Goal: Information Seeking & Learning: Learn about a topic

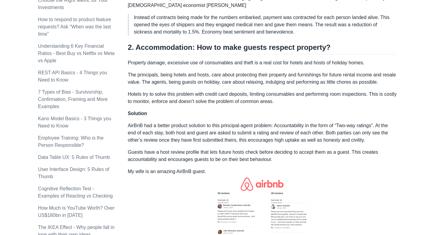
scroll to position [390, 0]
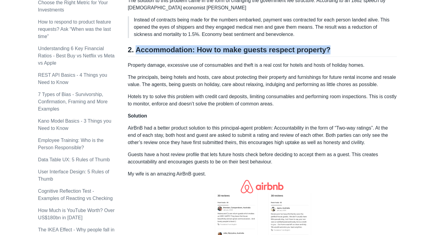
drag, startPoint x: 137, startPoint y: 50, endPoint x: 320, endPoint y: 50, distance: 183.4
click at [320, 50] on h2 "2. Accommodation: How to make guests respect property?" at bounding box center [262, 50] width 269 height 11
copy h2 "Accommodation: How to make guests respect property?"
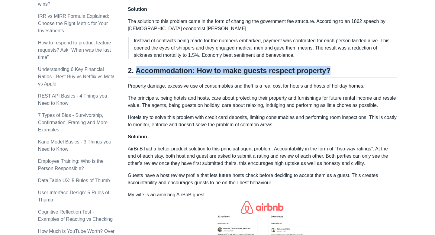
scroll to position [370, 0]
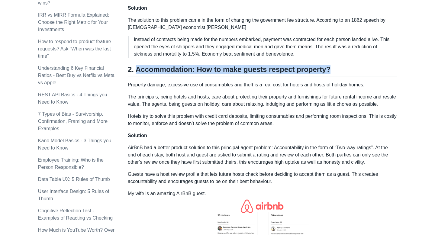
drag, startPoint x: 137, startPoint y: 70, endPoint x: 320, endPoint y: 70, distance: 183.7
click at [321, 70] on h2 "2. Accommodation: How to make guests respect property?" at bounding box center [262, 70] width 269 height 11
copy h2 "Accommodation: How to make guests respect property?"
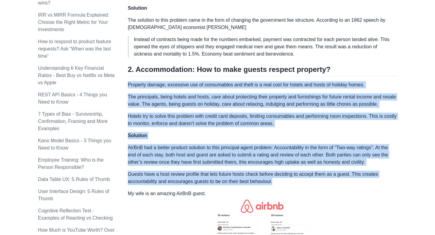
drag, startPoint x: 128, startPoint y: 85, endPoint x: 278, endPoint y: 188, distance: 181.5
copy div "Loremips dolors, ametconse adi el seddoeiusmo tem incid ut l etdo magn ali enim…"
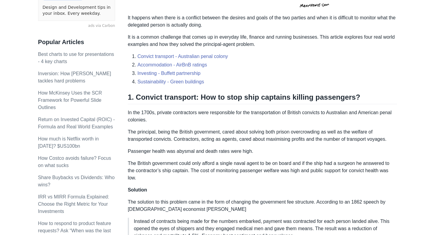
scroll to position [189, 0]
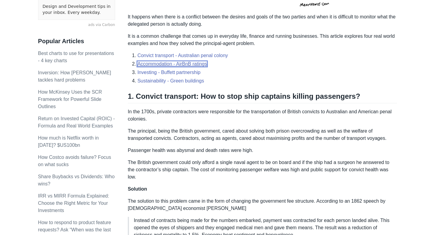
click at [177, 65] on link "Accommodation - AirBnB ratings" at bounding box center [172, 63] width 70 height 5
